Goal: Transaction & Acquisition: Obtain resource

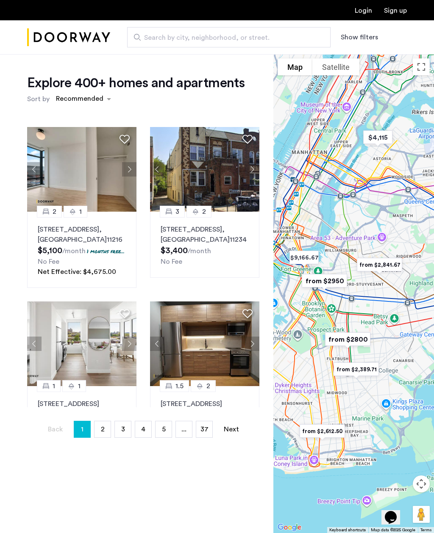
click at [358, 42] on button "Show filters" at bounding box center [359, 37] width 37 height 10
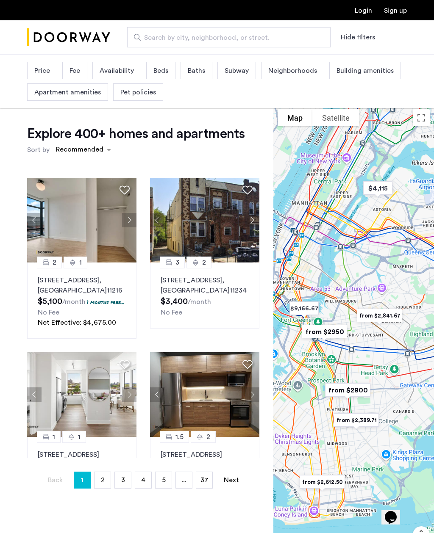
click at [124, 75] on span "Availability" at bounding box center [117, 71] width 34 height 10
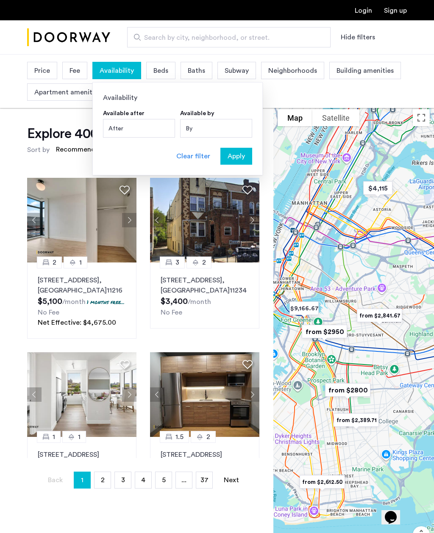
click at [165, 71] on span "Beds" at bounding box center [160, 71] width 15 height 10
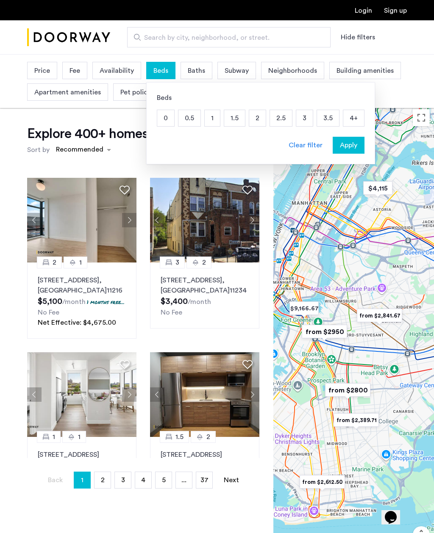
click at [299, 125] on p "3" at bounding box center [304, 118] width 17 height 16
click at [322, 67] on span "Neighborhoods" at bounding box center [307, 71] width 49 height 10
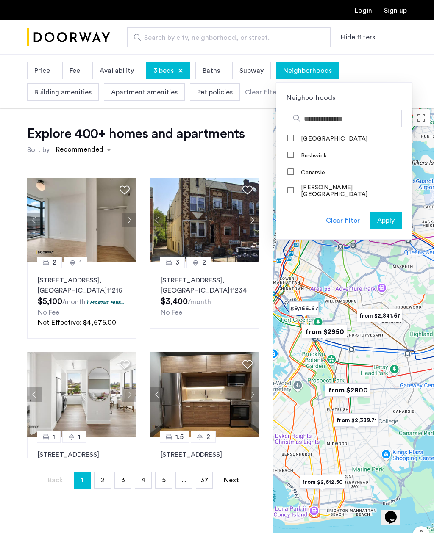
scroll to position [102, 0]
click at [299, 161] on label "Bushwick" at bounding box center [313, 159] width 28 height 7
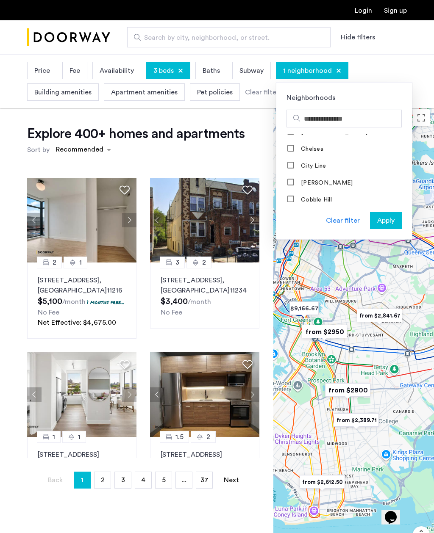
scroll to position [184, 0]
click at [299, 145] on label "Chelsea" at bounding box center [311, 148] width 24 height 7
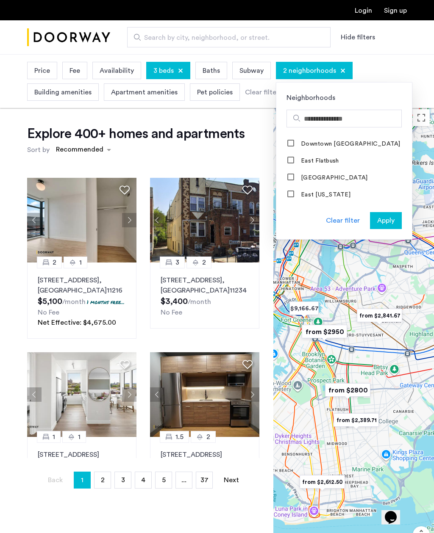
scroll to position [299, 0]
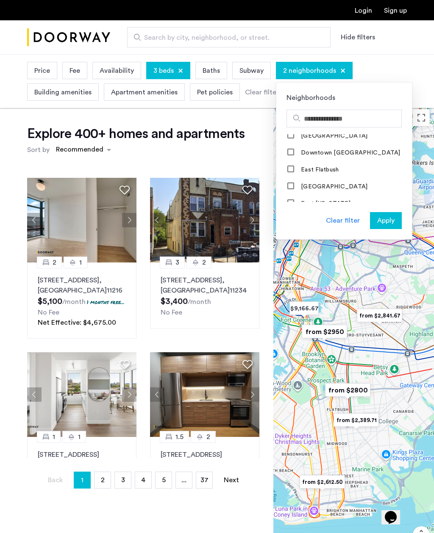
click at [300, 150] on label "Downtown Brooklyn" at bounding box center [349, 153] width 101 height 7
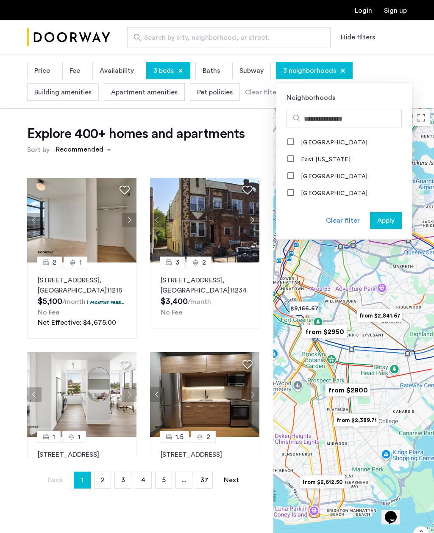
scroll to position [344, 0]
click at [303, 173] on label "East Village" at bounding box center [333, 175] width 68 height 7
click at [299, 190] on label "East Williamsburg" at bounding box center [333, 192] width 68 height 7
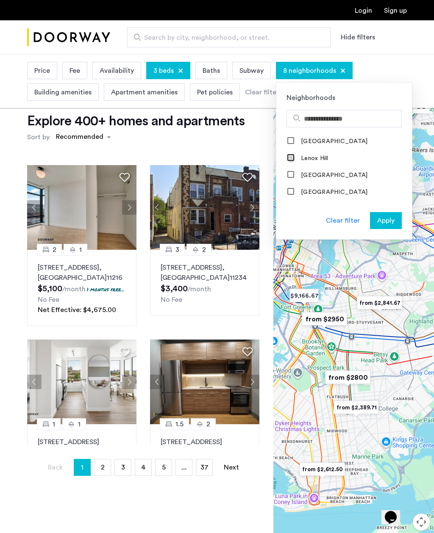
scroll to position [603, 0]
click at [291, 171] on div at bounding box center [291, 174] width 7 height 7
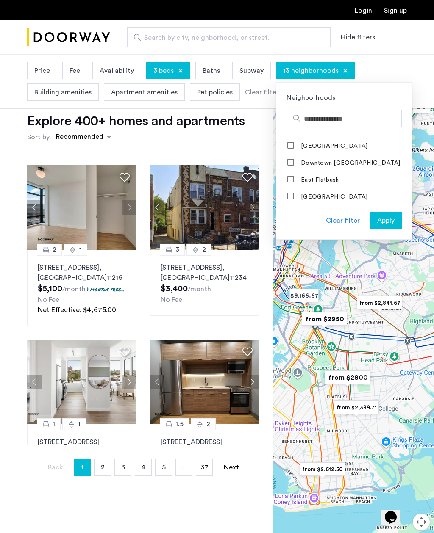
scroll to position [219, 0]
click at [391, 223] on span "Apply" at bounding box center [385, 221] width 17 height 10
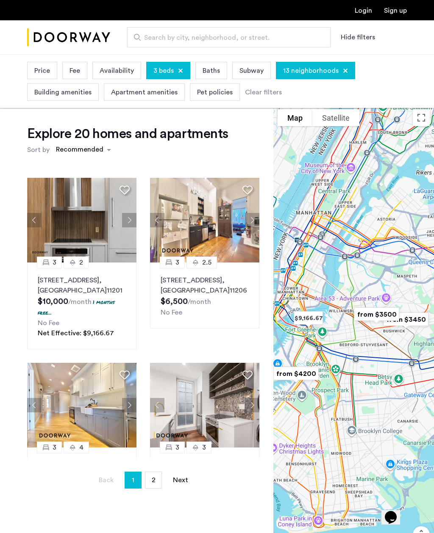
click at [43, 79] on div "Price" at bounding box center [42, 70] width 30 height 17
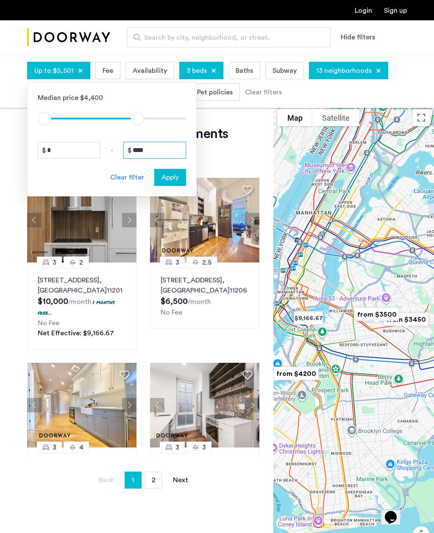
click at [155, 155] on input "****" at bounding box center [154, 150] width 63 height 17
type input "****"
click at [169, 180] on span "Apply" at bounding box center [169, 177] width 17 height 10
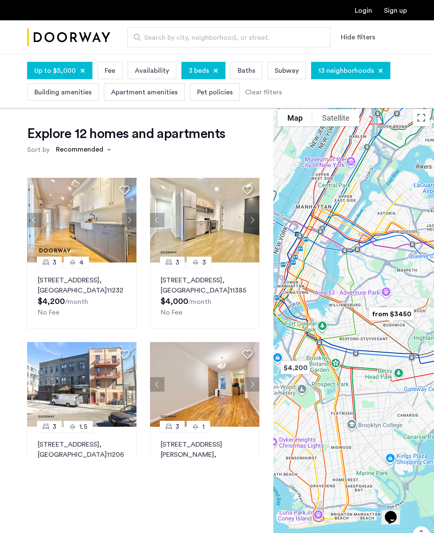
click at [109, 155] on div "Recommended" at bounding box center [84, 149] width 64 height 15
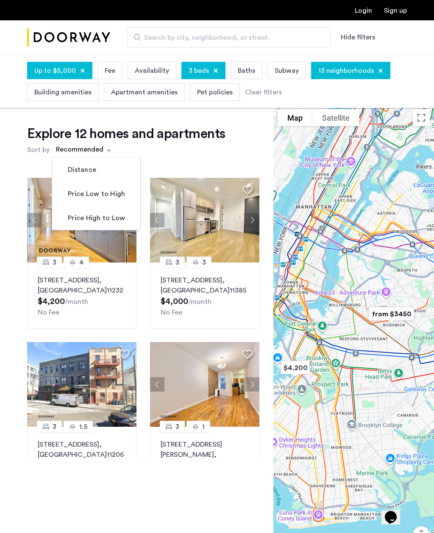
click at [152, 149] on div "Explore 12 homes and apartments Sort by Recommended Distance Price Low to High …" at bounding box center [143, 141] width 232 height 32
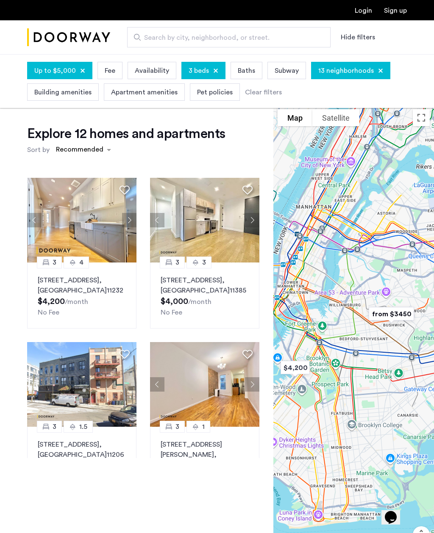
click at [117, 250] on img at bounding box center [81, 220] width 109 height 85
click at [233, 285] on p "961 Seneca Avenue, Unit 4F, Queens , NY 11385" at bounding box center [205, 285] width 88 height 20
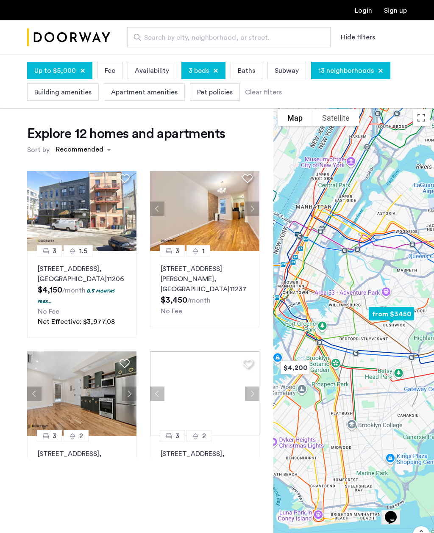
scroll to position [177, 0]
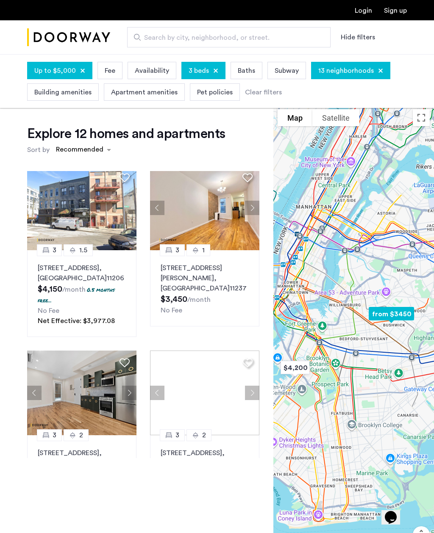
click at [63, 286] on sub "/month" at bounding box center [73, 289] width 23 height 7
click at [255, 208] on button "Next apartment" at bounding box center [252, 208] width 14 height 14
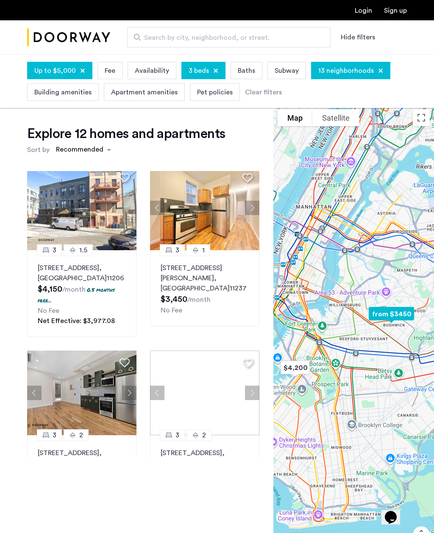
click at [255, 214] on button "Next apartment" at bounding box center [252, 208] width 14 height 14
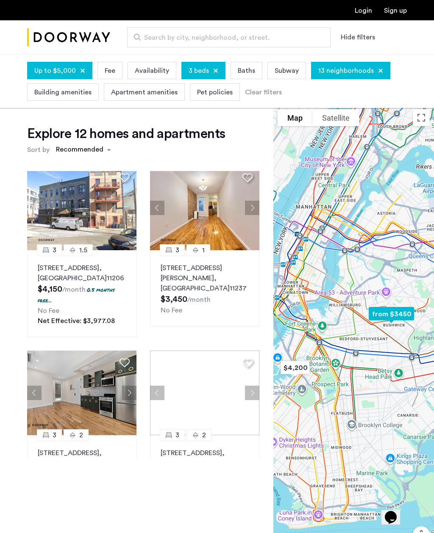
click at [258, 211] on button "Next apartment" at bounding box center [252, 208] width 14 height 14
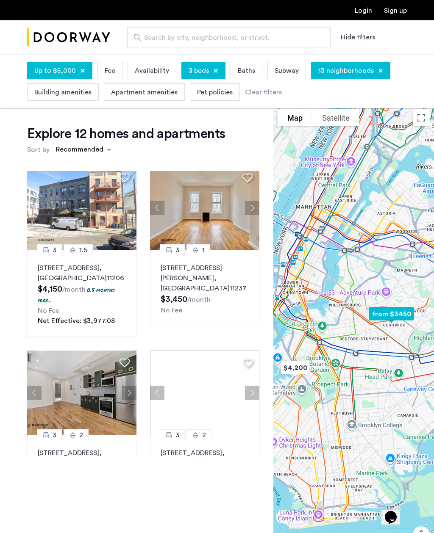
click at [260, 210] on img at bounding box center [313, 208] width 109 height 85
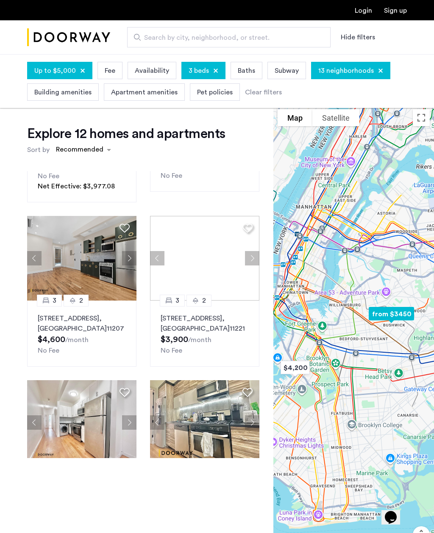
scroll to position [312, 0]
click at [97, 327] on p "1591 Broadway, Unit 1, Brooklyn , NY 11207" at bounding box center [82, 323] width 88 height 20
click at [228, 327] on p "85 Stanhope Street, Unit 4B, Brooklyn , NY 11221" at bounding box center [205, 323] width 88 height 20
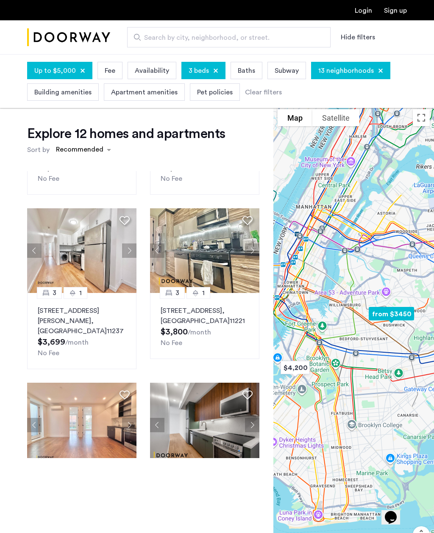
scroll to position [484, 0]
click at [136, 249] on button "Next apartment" at bounding box center [129, 250] width 14 height 14
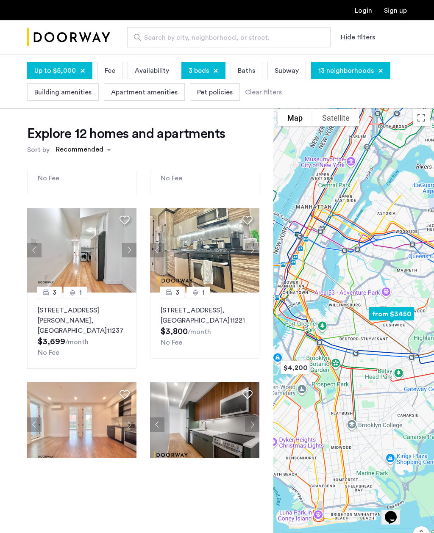
click at [256, 255] on button "Next apartment" at bounding box center [252, 250] width 14 height 14
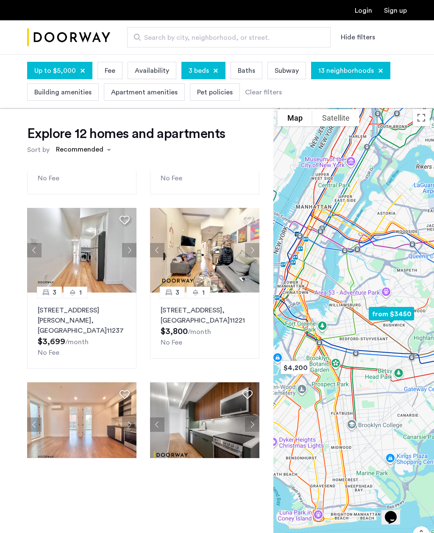
click at [258, 251] on button "Next apartment" at bounding box center [252, 250] width 14 height 14
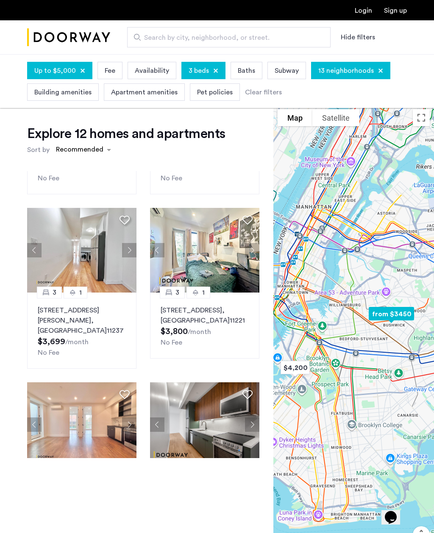
click at [257, 252] on button "Next apartment" at bounding box center [252, 250] width 14 height 14
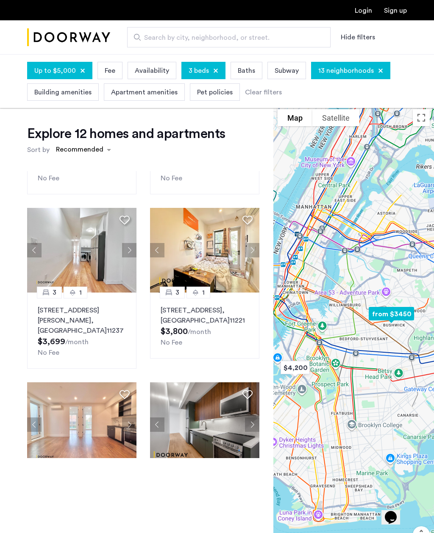
click at [258, 253] on button "Next apartment" at bounding box center [252, 250] width 14 height 14
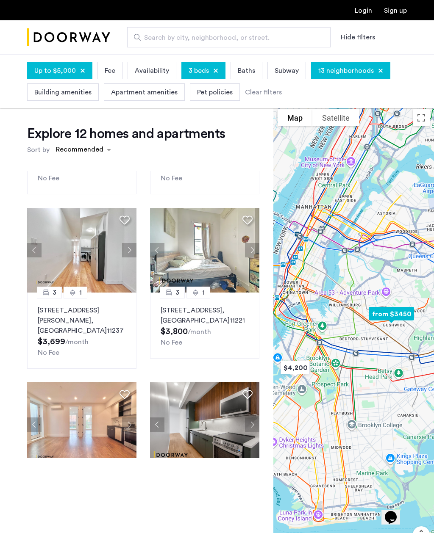
click at [257, 253] on button "Next apartment" at bounding box center [252, 250] width 14 height 14
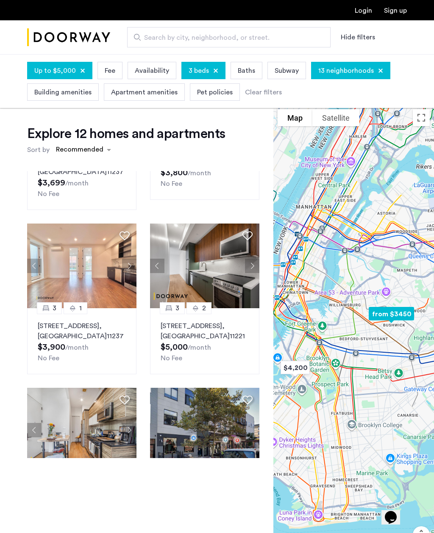
scroll to position [644, 0]
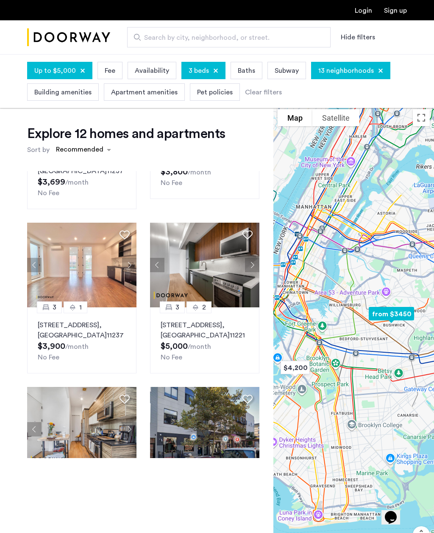
click at [136, 264] on img at bounding box center [81, 265] width 109 height 85
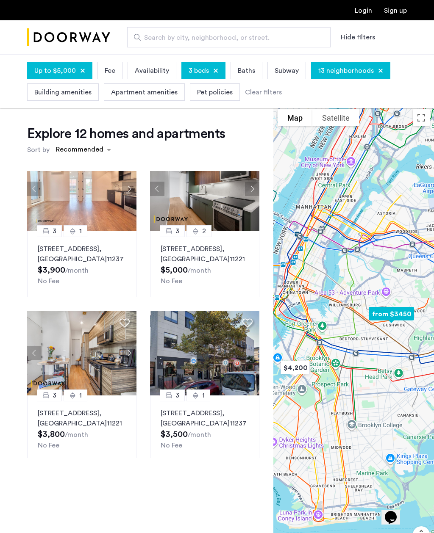
scroll to position [719, 0]
click at [129, 347] on button "Next apartment" at bounding box center [129, 354] width 14 height 14
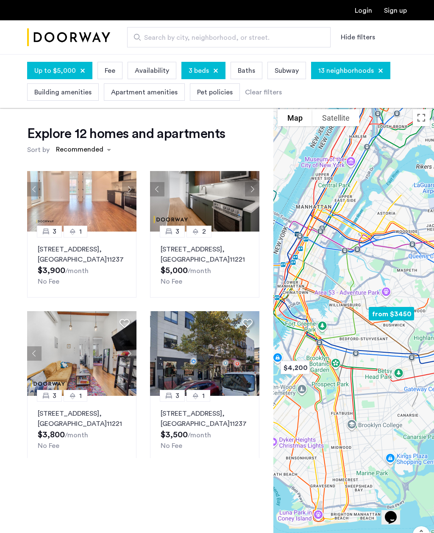
click at [82, 409] on p "209 Central Avenue, Unit 2R, Brooklyn , NY 11221" at bounding box center [82, 419] width 88 height 20
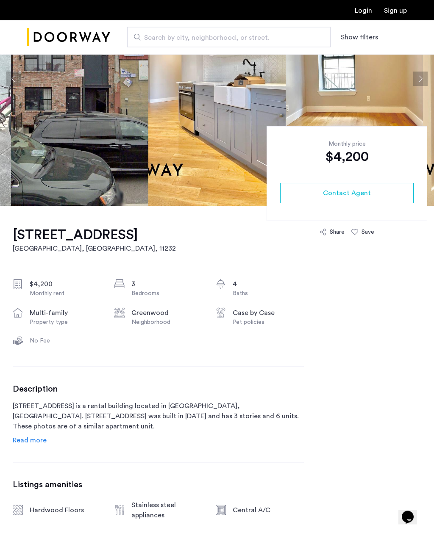
scroll to position [111, 0]
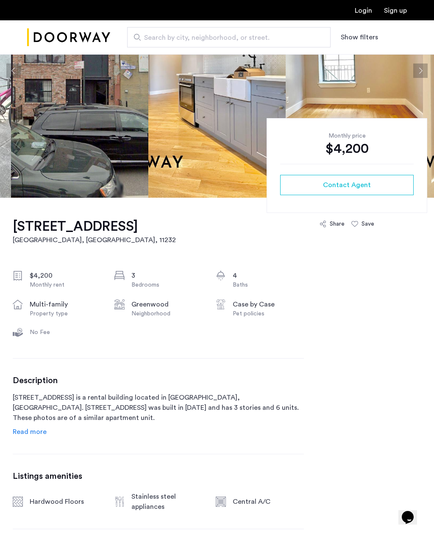
click at [40, 436] on span "Read more" at bounding box center [30, 432] width 34 height 7
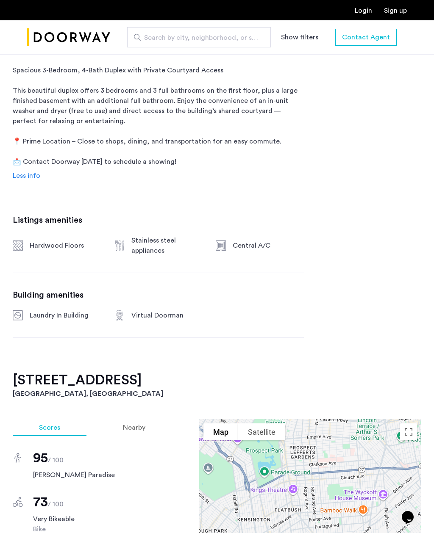
scroll to position [461, 0]
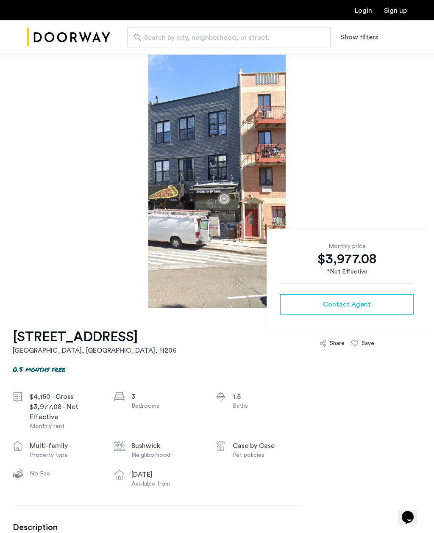
click at [246, 227] on img at bounding box center [216, 181] width 137 height 254
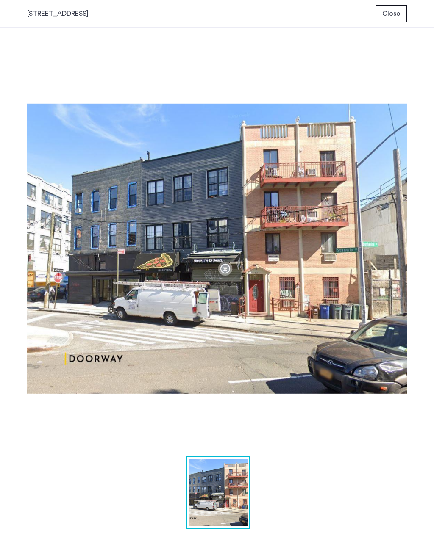
click at [400, 18] on span "Close" at bounding box center [391, 13] width 18 height 10
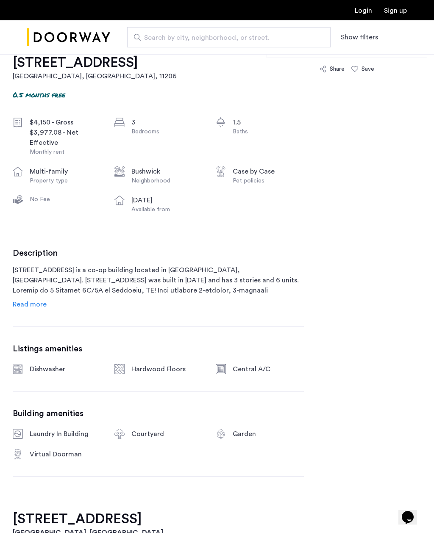
scroll to position [288, 0]
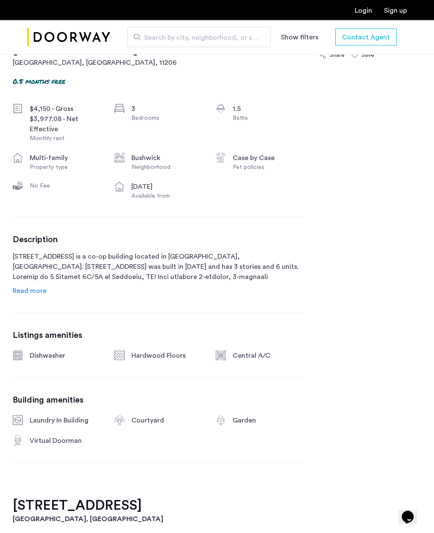
click at [256, 294] on div "Description 2 Stanwix Street is a co-op building located in Brooklyn, NY. 2 Sta…" at bounding box center [158, 265] width 291 height 61
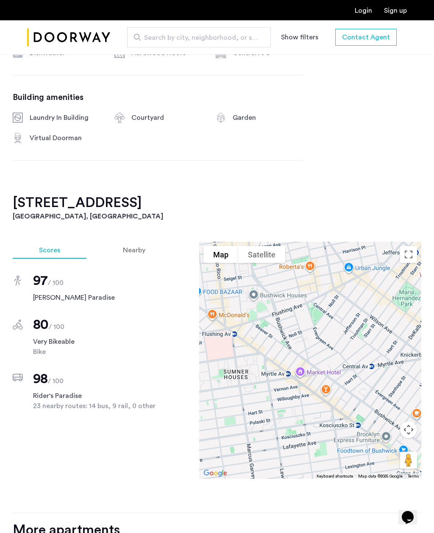
scroll to position [555, 0]
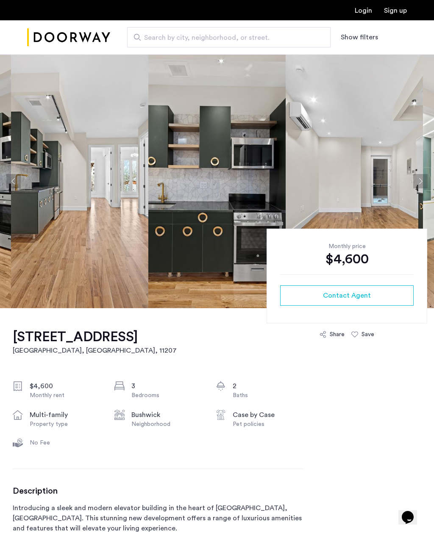
click at [413, 187] on img at bounding box center [354, 181] width 137 height 254
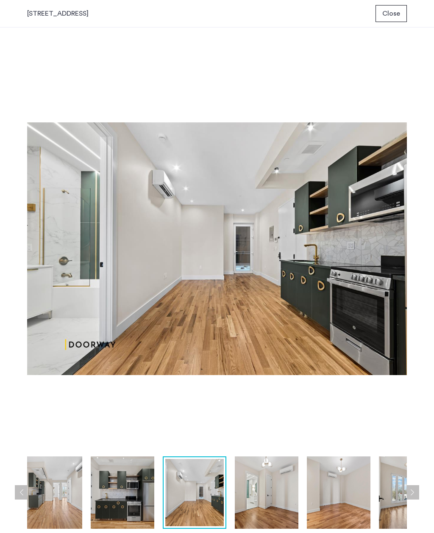
click at [416, 253] on div "prev next prev next" at bounding box center [217, 281] width 434 height 506
click at [397, 253] on img at bounding box center [217, 248] width 380 height 407
click at [405, 256] on img at bounding box center [217, 248] width 380 height 407
click at [396, 260] on img at bounding box center [217, 248] width 380 height 407
click at [408, 488] on button "Next apartment" at bounding box center [412, 493] width 14 height 14
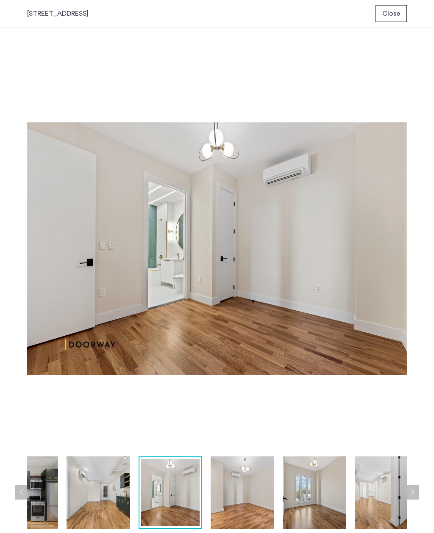
click at [412, 494] on button "Next apartment" at bounding box center [412, 493] width 14 height 14
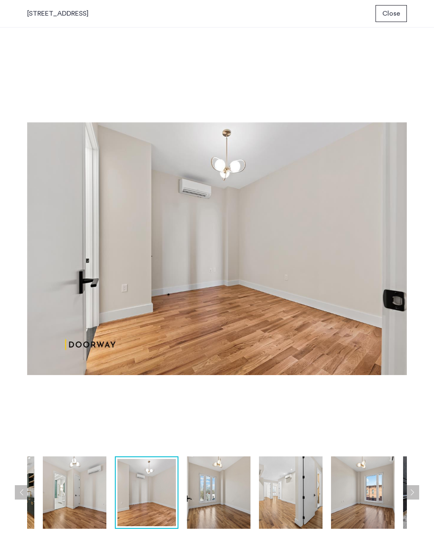
click at [410, 490] on button "Next apartment" at bounding box center [412, 493] width 14 height 14
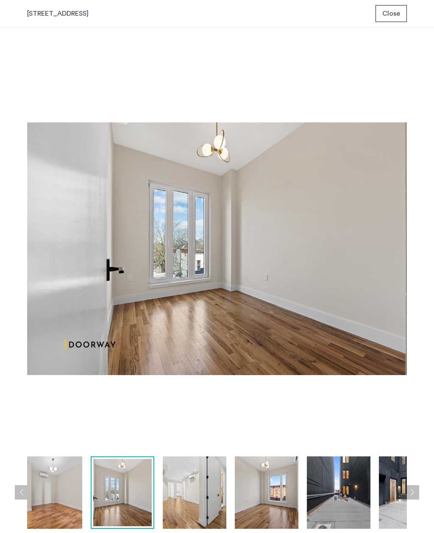
click at [411, 487] on button "Next apartment" at bounding box center [412, 493] width 14 height 14
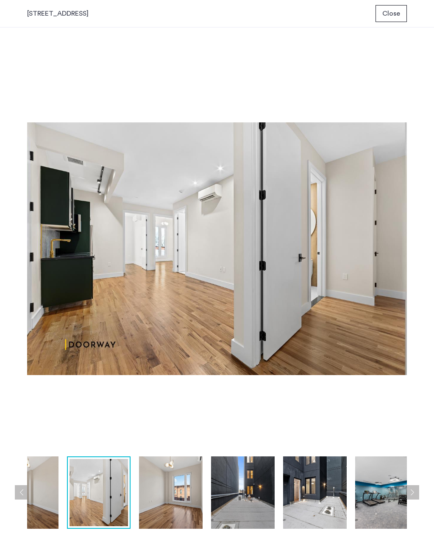
click at [406, 480] on img at bounding box center [387, 493] width 64 height 72
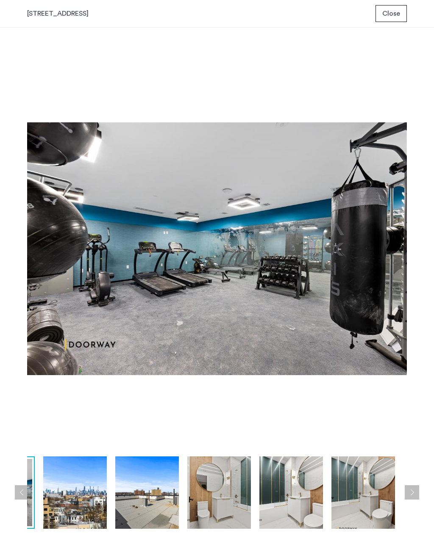
click at [408, 490] on button "Next apartment" at bounding box center [412, 493] width 14 height 14
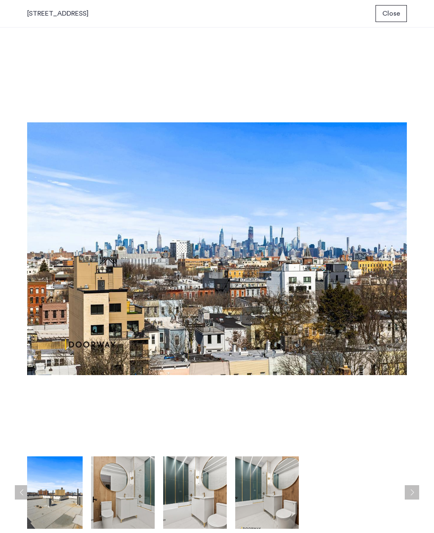
click at [407, 491] on button "Next apartment" at bounding box center [412, 493] width 14 height 14
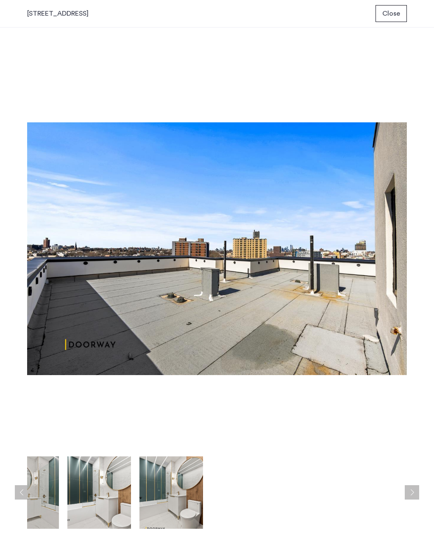
click at [391, 22] on button "Close" at bounding box center [390, 13] width 31 height 17
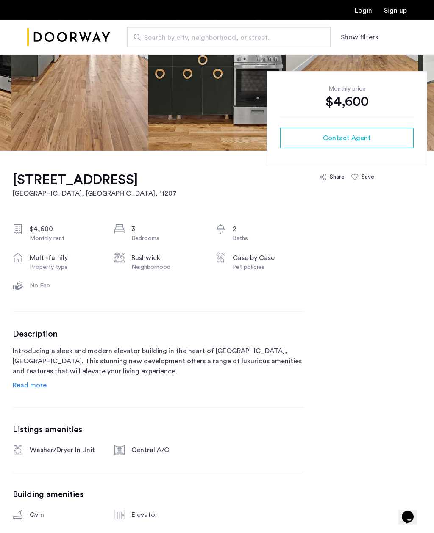
scroll to position [158, 0]
click at [41, 387] on span "Read more" at bounding box center [30, 385] width 34 height 7
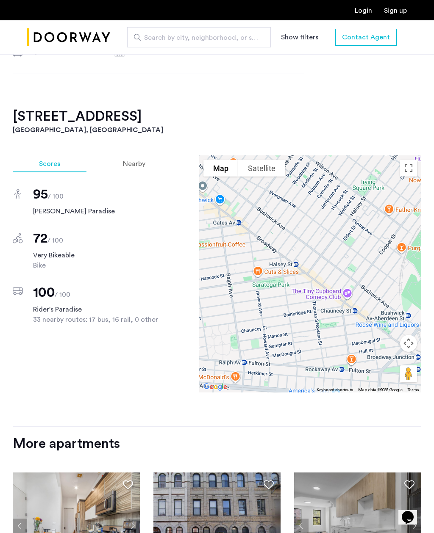
scroll to position [847, 0]
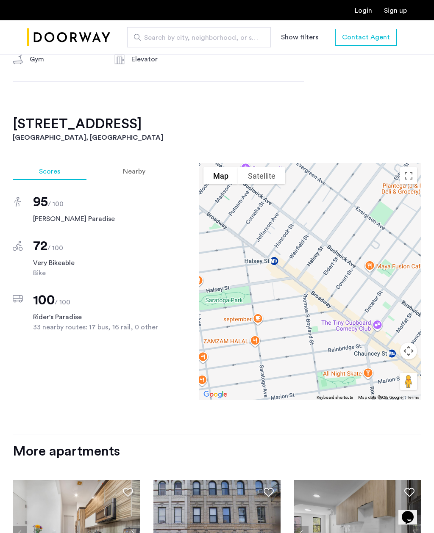
click at [405, 352] on button "Map camera controls" at bounding box center [408, 351] width 17 height 17
click at [408, 180] on button "Toggle fullscreen view" at bounding box center [408, 175] width 17 height 17
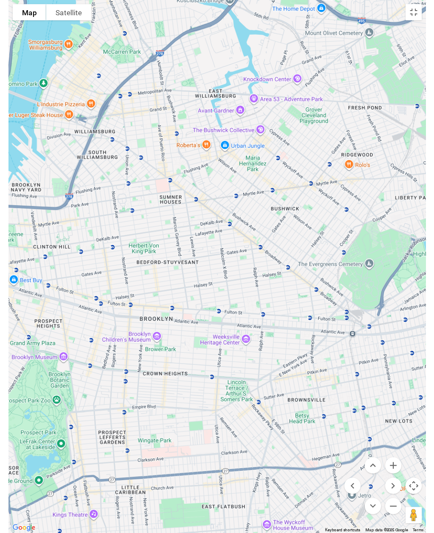
scroll to position [862, 0]
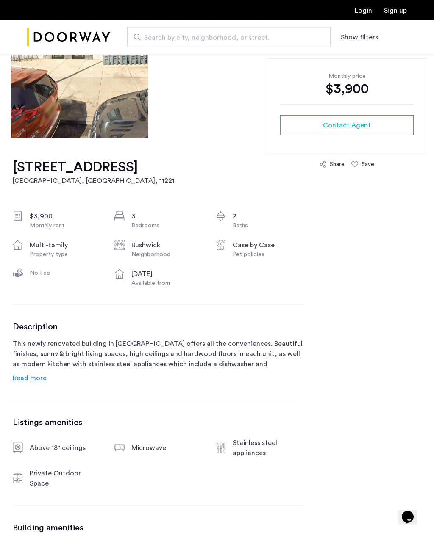
scroll to position [185, 0]
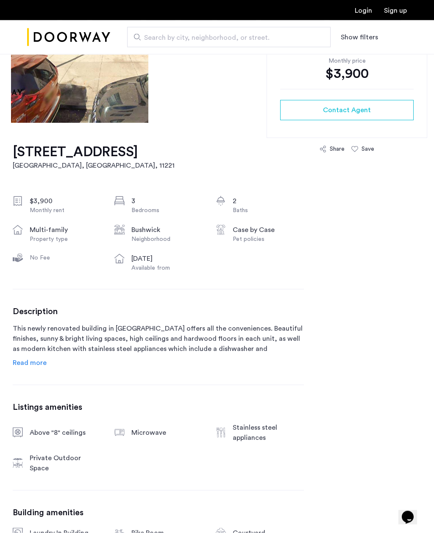
click at [188, 363] on div "Description This newly renovated building in [GEOGRAPHIC_DATA] offers all the c…" at bounding box center [158, 337] width 291 height 61
click at [38, 365] on span "Read more" at bounding box center [30, 363] width 34 height 7
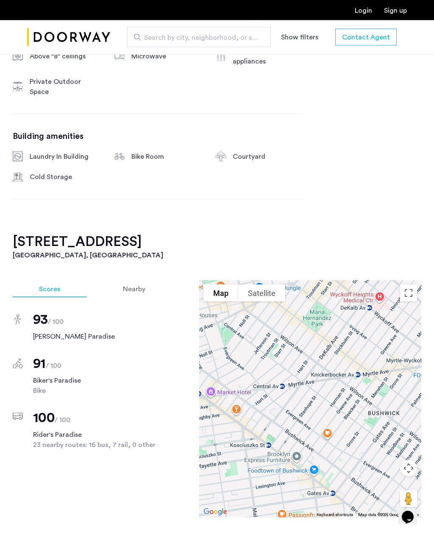
scroll to position [802, 0]
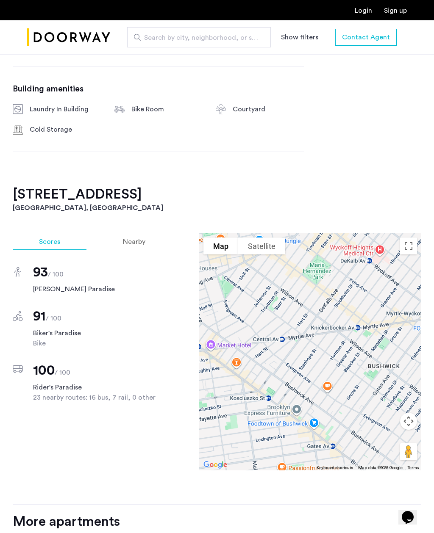
click at [362, 262] on div at bounding box center [310, 351] width 222 height 237
click at [412, 238] on button "Toggle fullscreen view" at bounding box center [408, 246] width 17 height 17
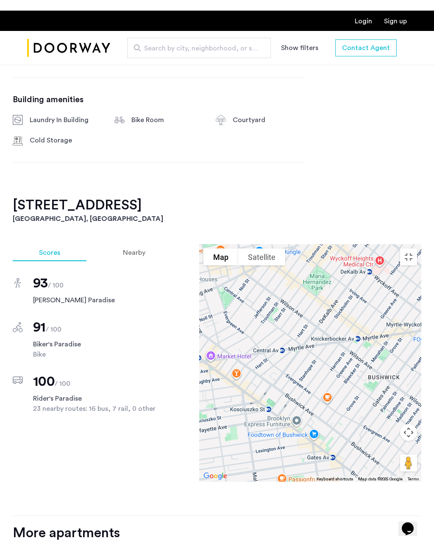
scroll to position [10, 0]
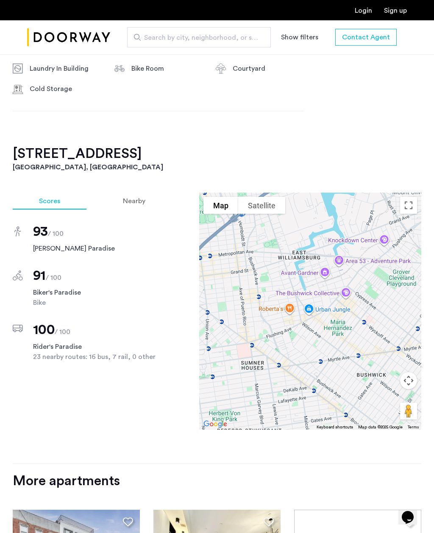
click at [410, 197] on button "Toggle fullscreen view" at bounding box center [408, 205] width 17 height 17
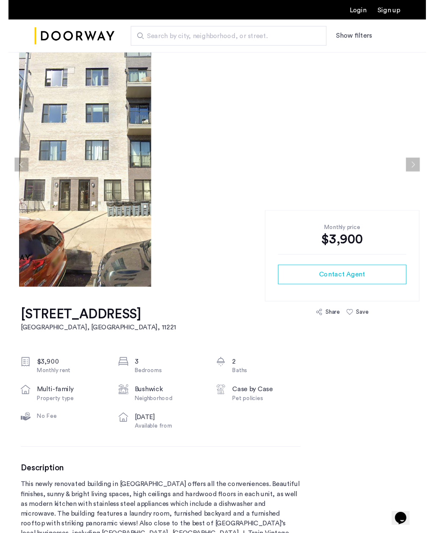
scroll to position [843, 0]
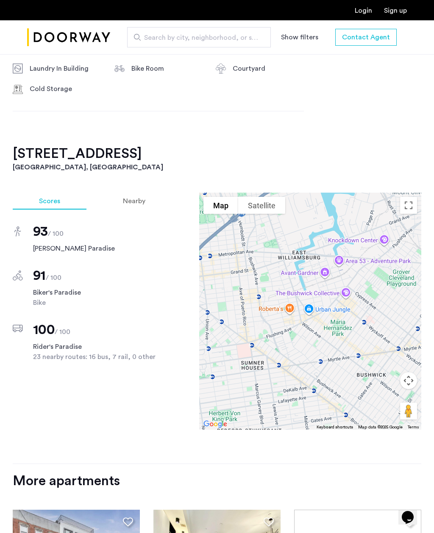
click at [261, 197] on button "Satellite" at bounding box center [261, 205] width 47 height 17
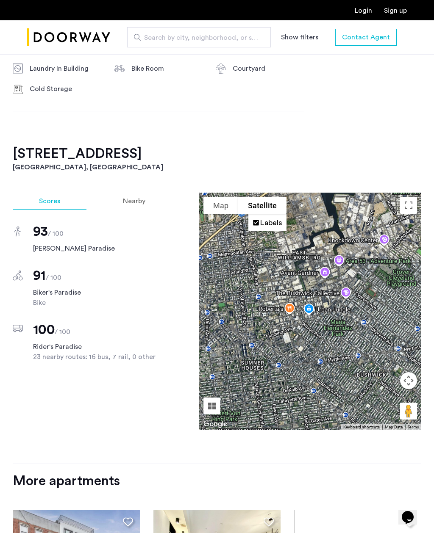
click at [225, 197] on button "Map" at bounding box center [220, 205] width 35 height 17
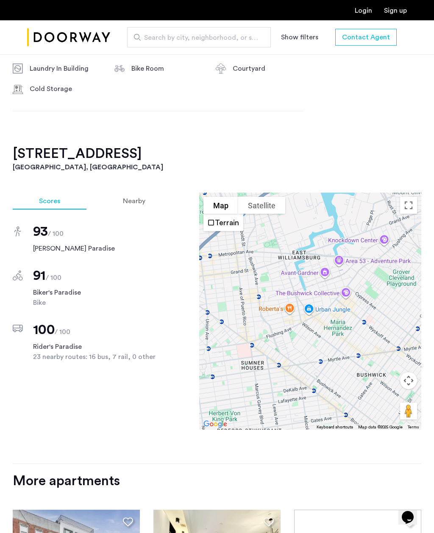
click at [406, 372] on button "Map camera controls" at bounding box center [408, 380] width 17 height 17
click at [407, 197] on button "Toggle fullscreen view" at bounding box center [408, 205] width 17 height 17
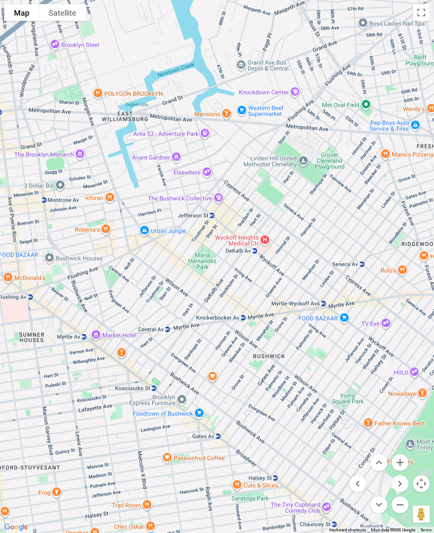
scroll to position [0, 0]
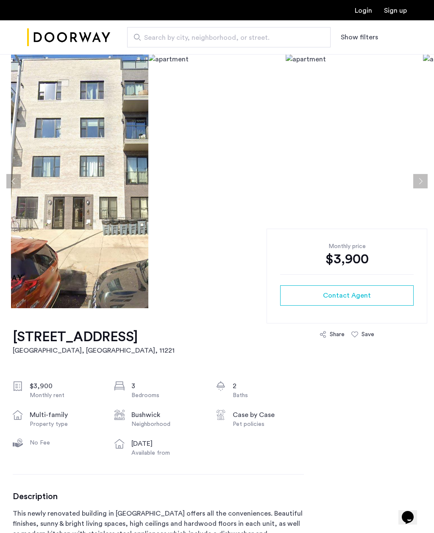
click at [107, 257] on img at bounding box center [79, 181] width 137 height 254
click at [101, 257] on img at bounding box center [79, 181] width 137 height 254
click at [418, 180] on button "Next apartment" at bounding box center [420, 181] width 14 height 14
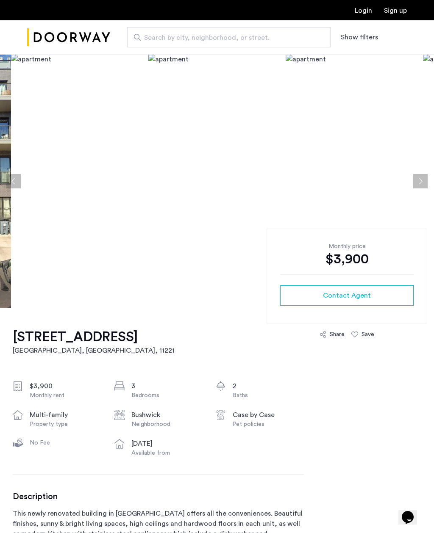
click at [419, 183] on button "Next apartment" at bounding box center [420, 181] width 14 height 14
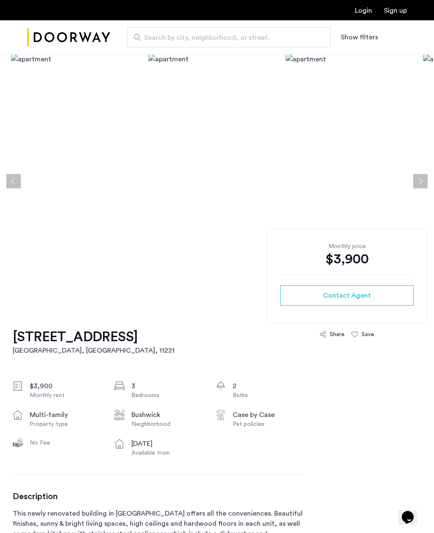
click at [413, 183] on button "Next apartment" at bounding box center [420, 181] width 14 height 14
click at [368, 145] on img at bounding box center [354, 181] width 137 height 254
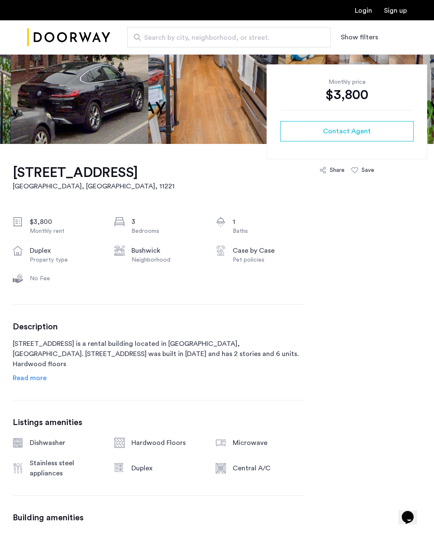
scroll to position [164, 0]
click at [31, 378] on span "Read more" at bounding box center [30, 378] width 34 height 7
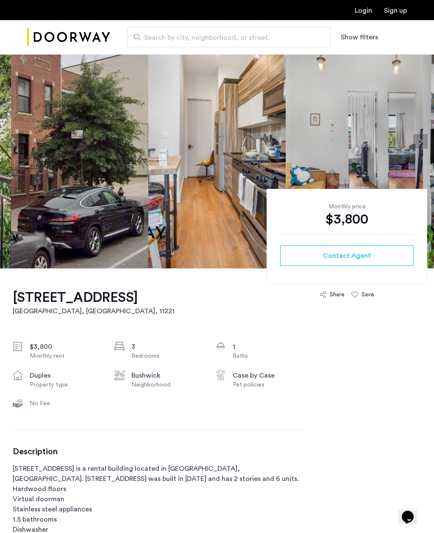
scroll to position [0, 0]
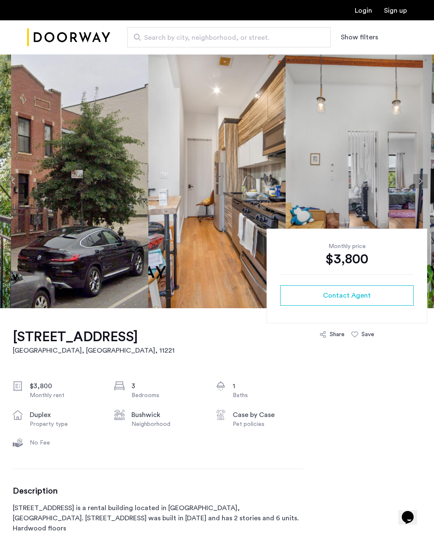
click at [46, 265] on img at bounding box center [79, 181] width 137 height 254
click at [65, 180] on img at bounding box center [79, 181] width 137 height 254
click at [196, 222] on img at bounding box center [216, 181] width 137 height 254
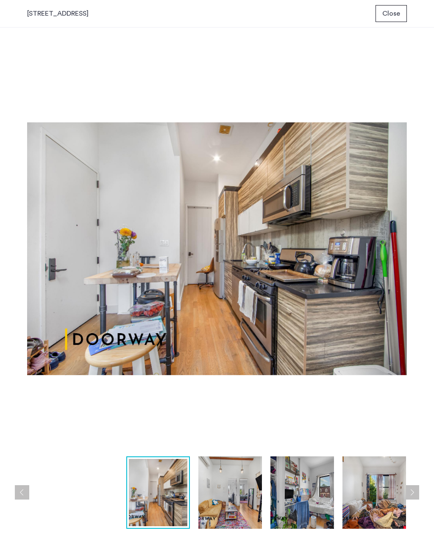
click at [416, 491] on button "Next apartment" at bounding box center [412, 493] width 14 height 14
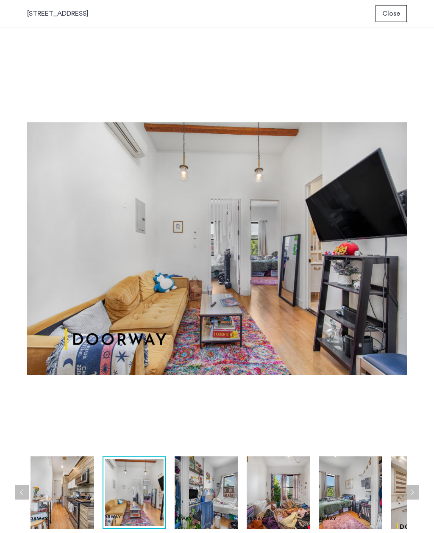
click at [415, 484] on div "prev next prev next" at bounding box center [217, 281] width 434 height 506
click at [413, 492] on button "Next apartment" at bounding box center [412, 493] width 14 height 14
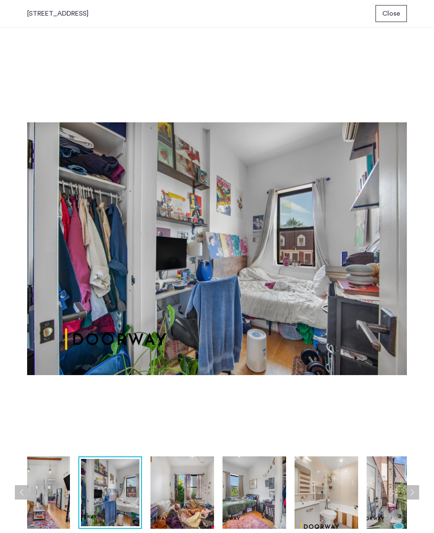
click at [409, 488] on button "Next apartment" at bounding box center [412, 493] width 14 height 14
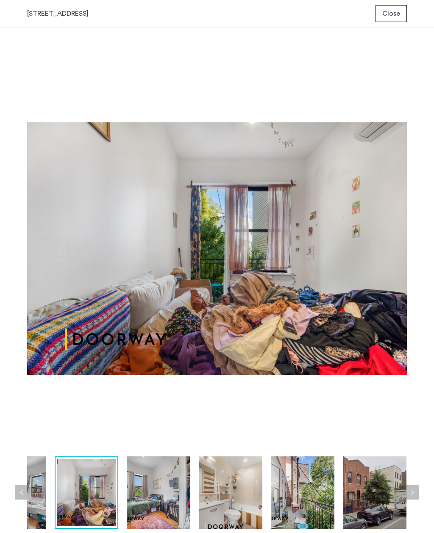
click at [410, 486] on button "Next apartment" at bounding box center [412, 493] width 14 height 14
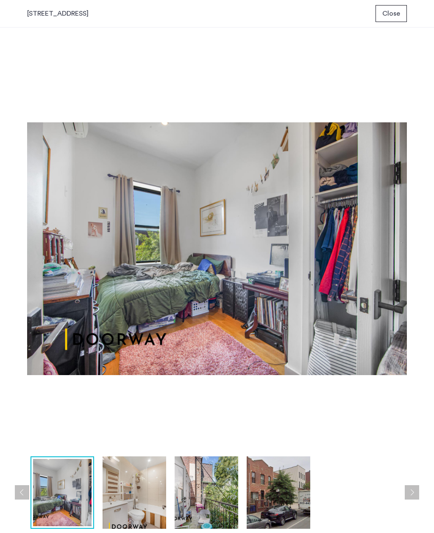
click at [411, 491] on button "Next apartment" at bounding box center [412, 493] width 14 height 14
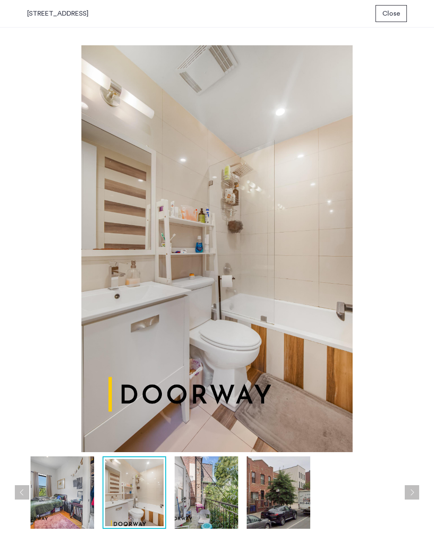
click at [409, 491] on button "Next apartment" at bounding box center [412, 493] width 14 height 14
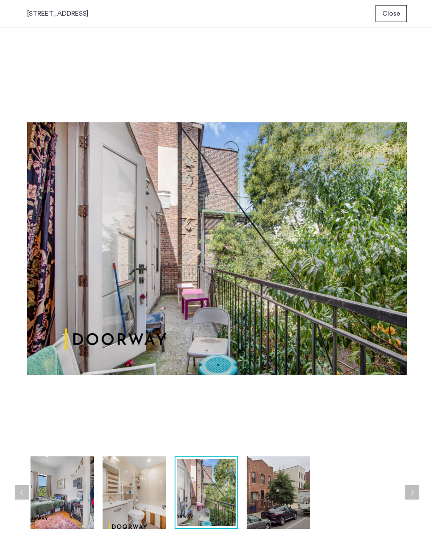
click at [408, 489] on button "Next apartment" at bounding box center [412, 493] width 14 height 14
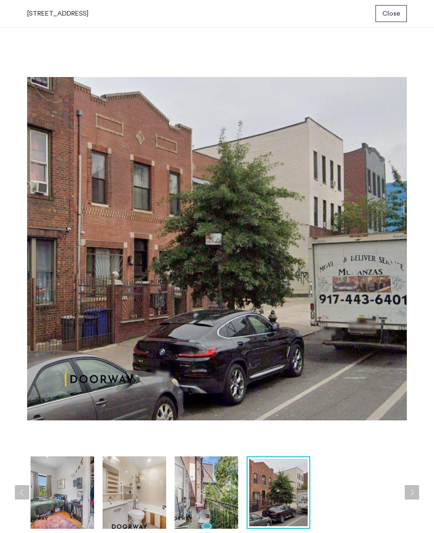
click at [408, 488] on button "Next apartment" at bounding box center [412, 493] width 14 height 14
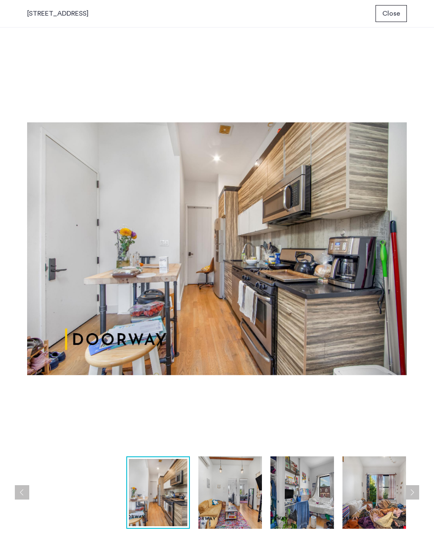
click at [409, 489] on button "Next apartment" at bounding box center [412, 493] width 14 height 14
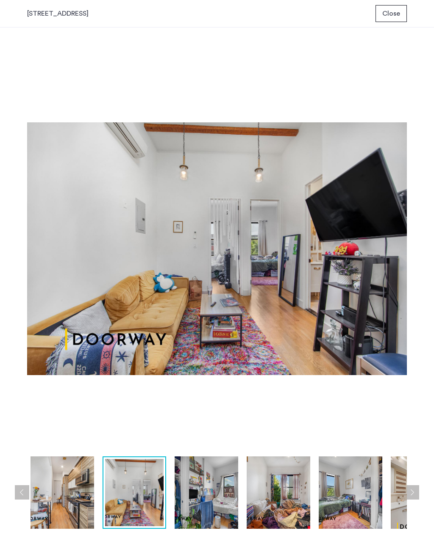
click at [397, 15] on span "Close" at bounding box center [391, 13] width 18 height 10
